Goal: Complete application form

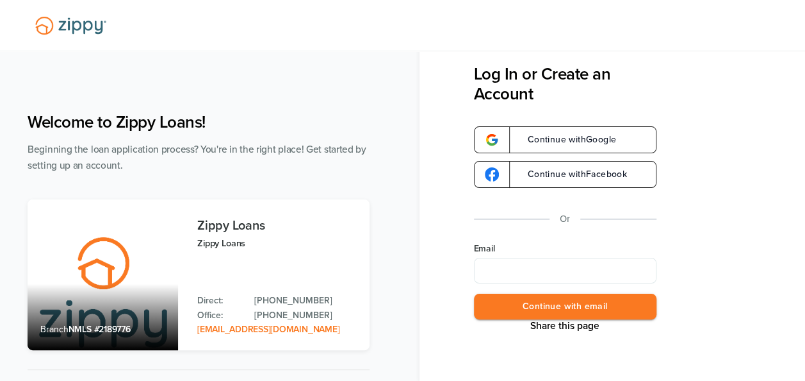
click at [554, 267] on input "Email" at bounding box center [565, 271] width 183 height 26
type input "**********"
click at [550, 304] on button "Continue with email" at bounding box center [565, 306] width 183 height 26
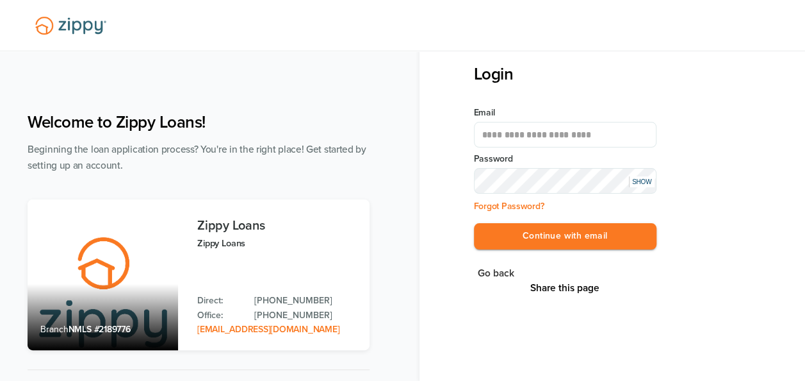
click at [474, 223] on button "Continue with email" at bounding box center [565, 236] width 183 height 26
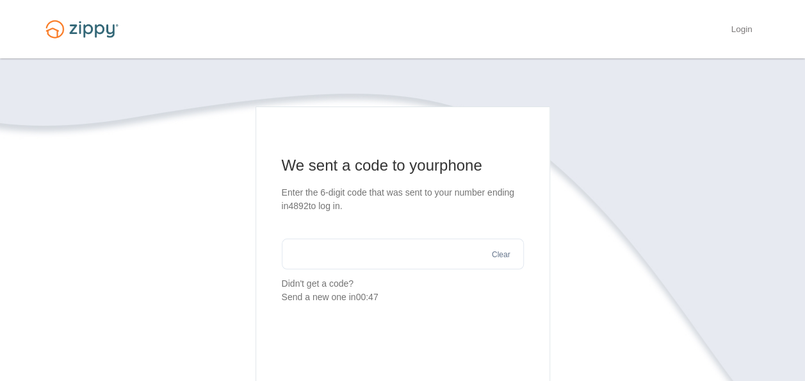
click at [327, 263] on input "text" at bounding box center [403, 253] width 242 height 31
type input "******"
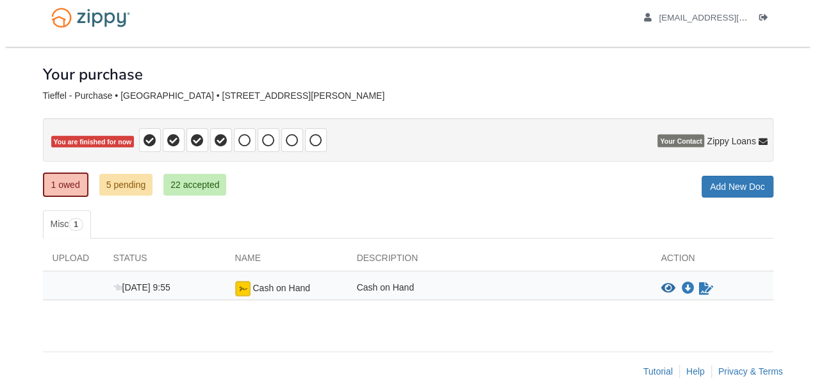
scroll to position [31, 0]
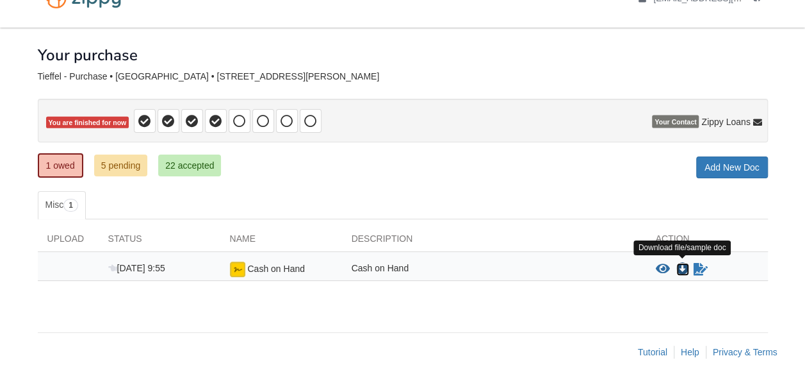
click at [678, 263] on icon "Download Cash on Hand" at bounding box center [682, 269] width 13 height 13
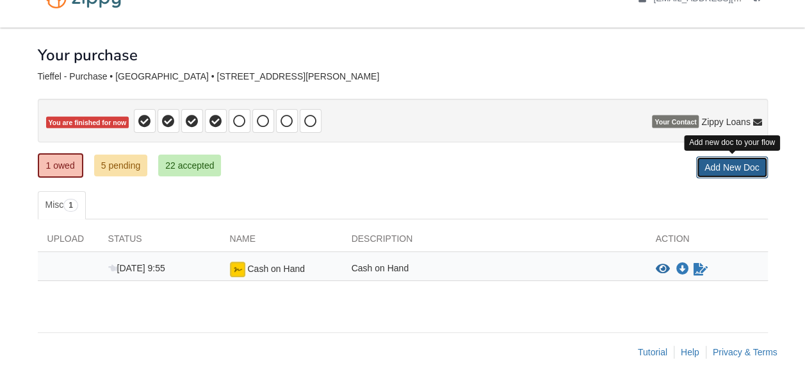
click at [744, 174] on link "Add New Doc" at bounding box center [732, 167] width 72 height 22
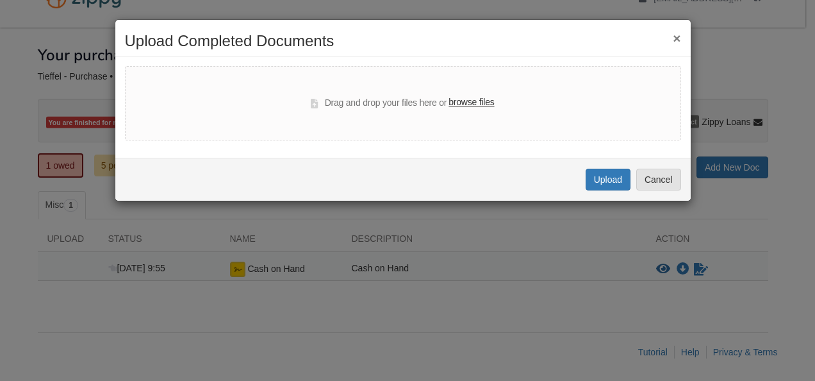
click at [473, 100] on label "browse files" at bounding box center [470, 102] width 45 height 14
click at [0, 0] on input "browse files" at bounding box center [0, 0] width 0 height 0
select select "****"
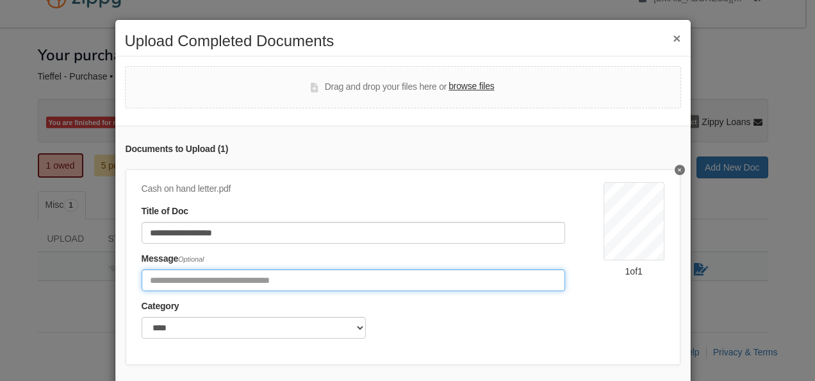
click at [313, 272] on input "Include any comments on this document" at bounding box center [353, 280] width 423 height 22
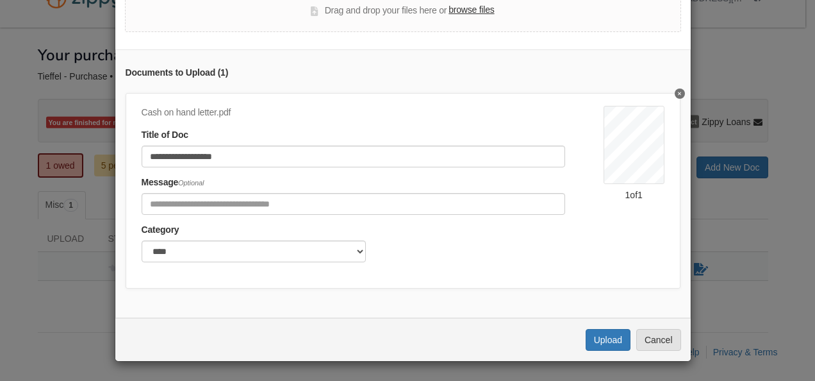
scroll to position [84, 0]
click at [600, 334] on button "Upload" at bounding box center [608, 340] width 45 height 22
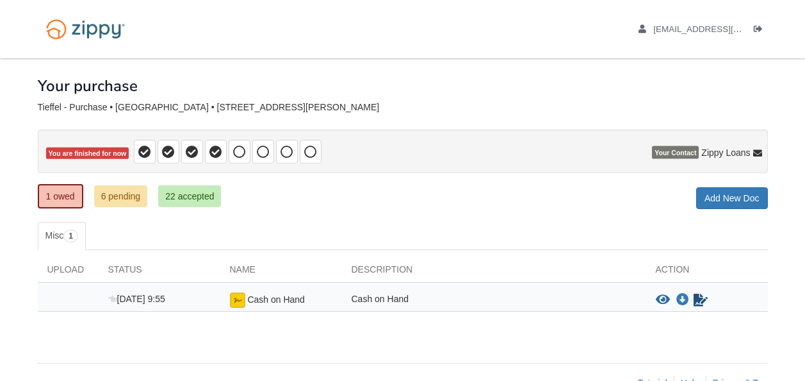
scroll to position [31, 0]
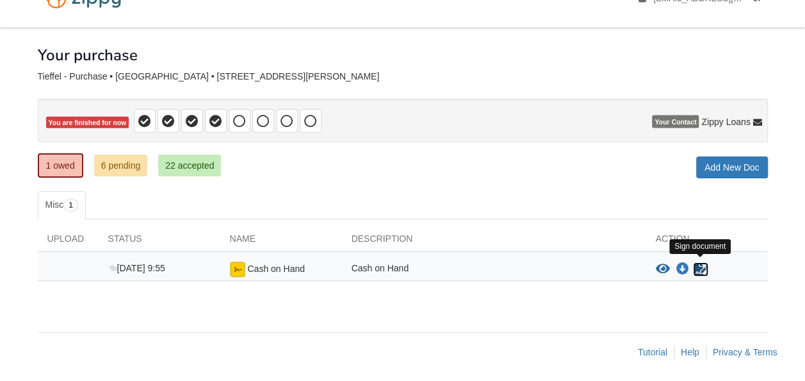
click at [701, 269] on icon "Sign Form" at bounding box center [701, 269] width 14 height 13
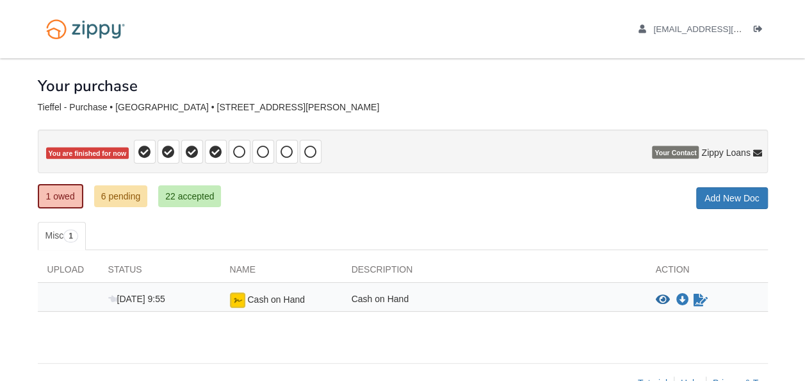
scroll to position [31, 0]
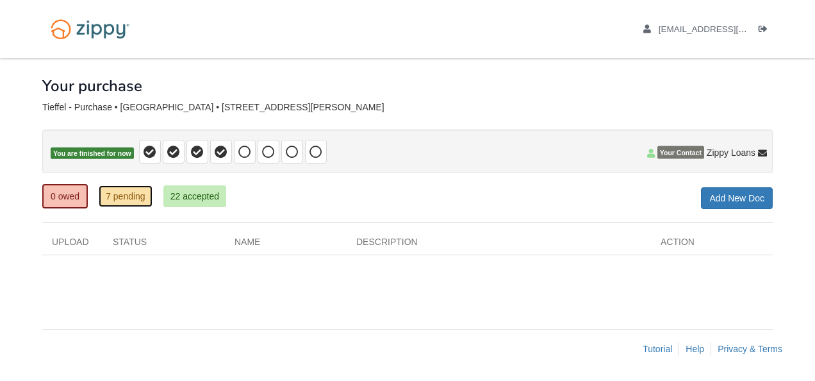
click at [128, 192] on link "7 pending" at bounding box center [126, 196] width 54 height 22
